Goal: Task Accomplishment & Management: Complete application form

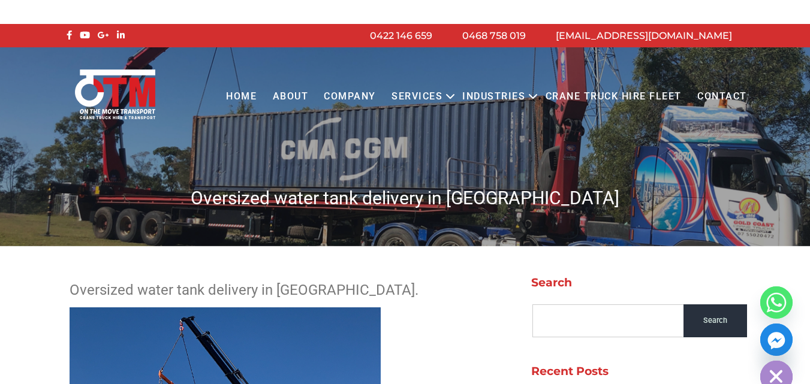
click at [705, 92] on link "Contact" at bounding box center [722, 96] width 65 height 33
click at [311, 99] on link "About" at bounding box center [290, 96] width 52 height 33
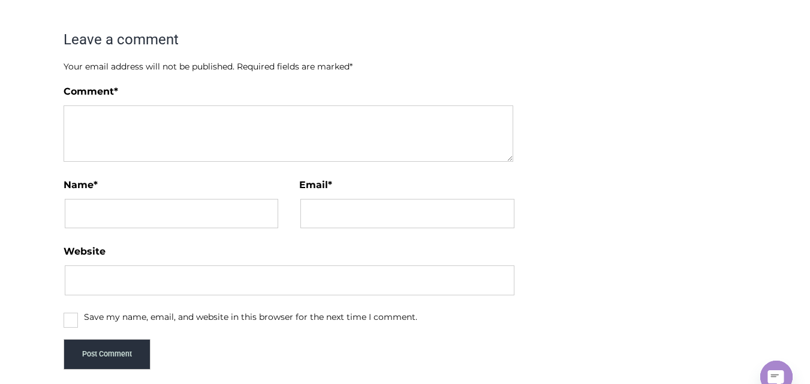
scroll to position [4187, 0]
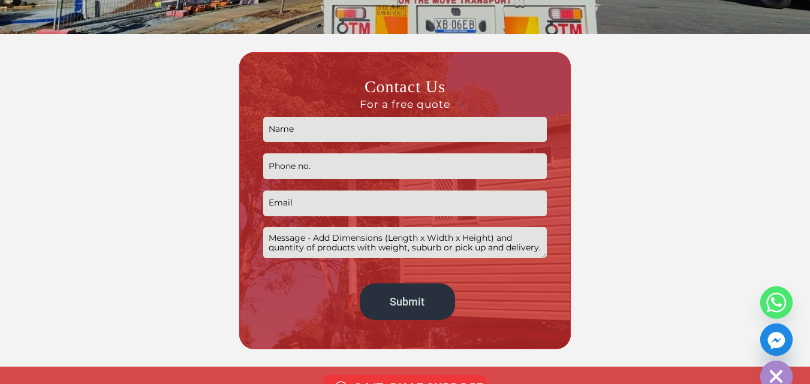
scroll to position [287, 0]
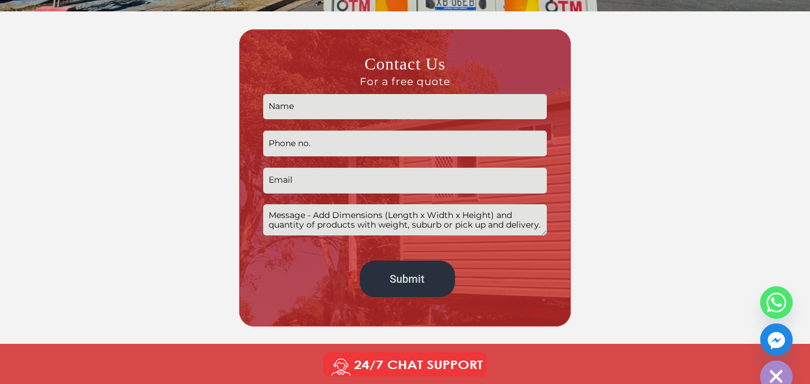
click at [367, 101] on input "Contact form" at bounding box center [405, 107] width 284 height 26
type input "Arif"
click at [438, 143] on input "Contact form" at bounding box center [405, 144] width 284 height 26
type input "03287920213"
type input "arifmahnoor278@gmail.com"
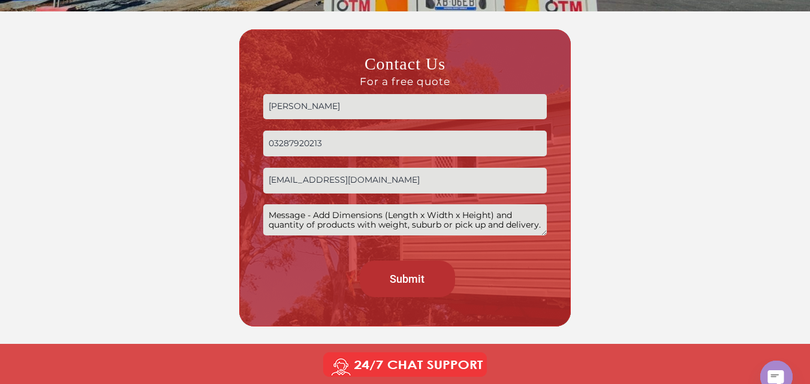
click at [398, 285] on input "Submit" at bounding box center [407, 279] width 95 height 37
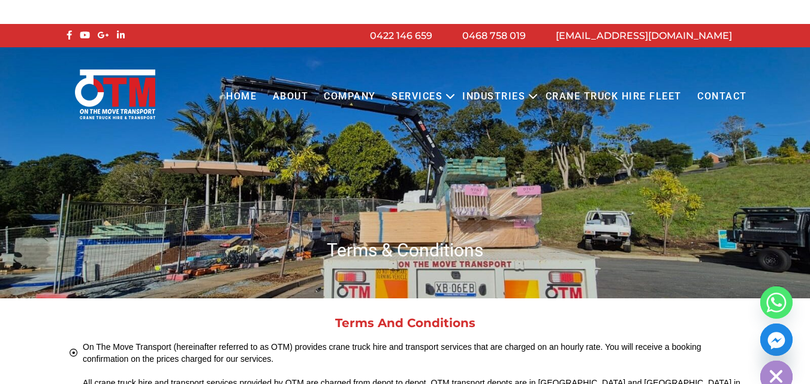
click at [339, 49] on div "Menu Close Home About COMPANY Services Open menu CRANE TRUCK HIRE FLATBED TRUCK…" at bounding box center [405, 86] width 810 height 78
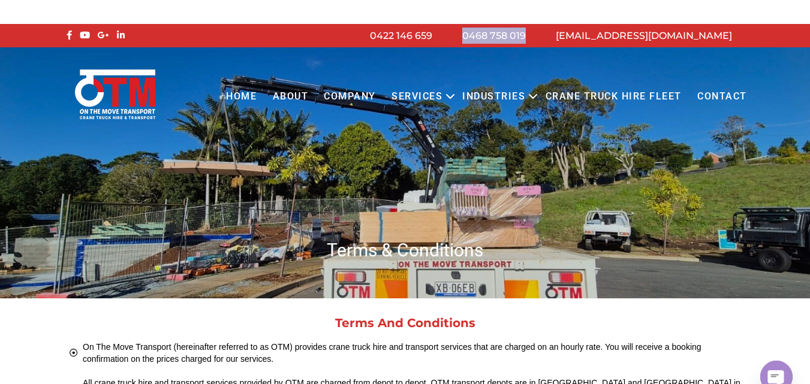
drag, startPoint x: 574, startPoint y: 29, endPoint x: 499, endPoint y: 35, distance: 75.2
click at [499, 35] on li "0468 758 019" at bounding box center [494, 36] width 94 height 16
copy link "0468 758 019"
drag, startPoint x: 297, startPoint y: 55, endPoint x: 283, endPoint y: 27, distance: 31.6
click at [297, 55] on div "Menu Close Home About COMPANY Services Open menu CRANE TRUCK HIRE FLATBED TRUCK…" at bounding box center [405, 86] width 810 height 78
